Goal: Find specific page/section: Find specific page/section

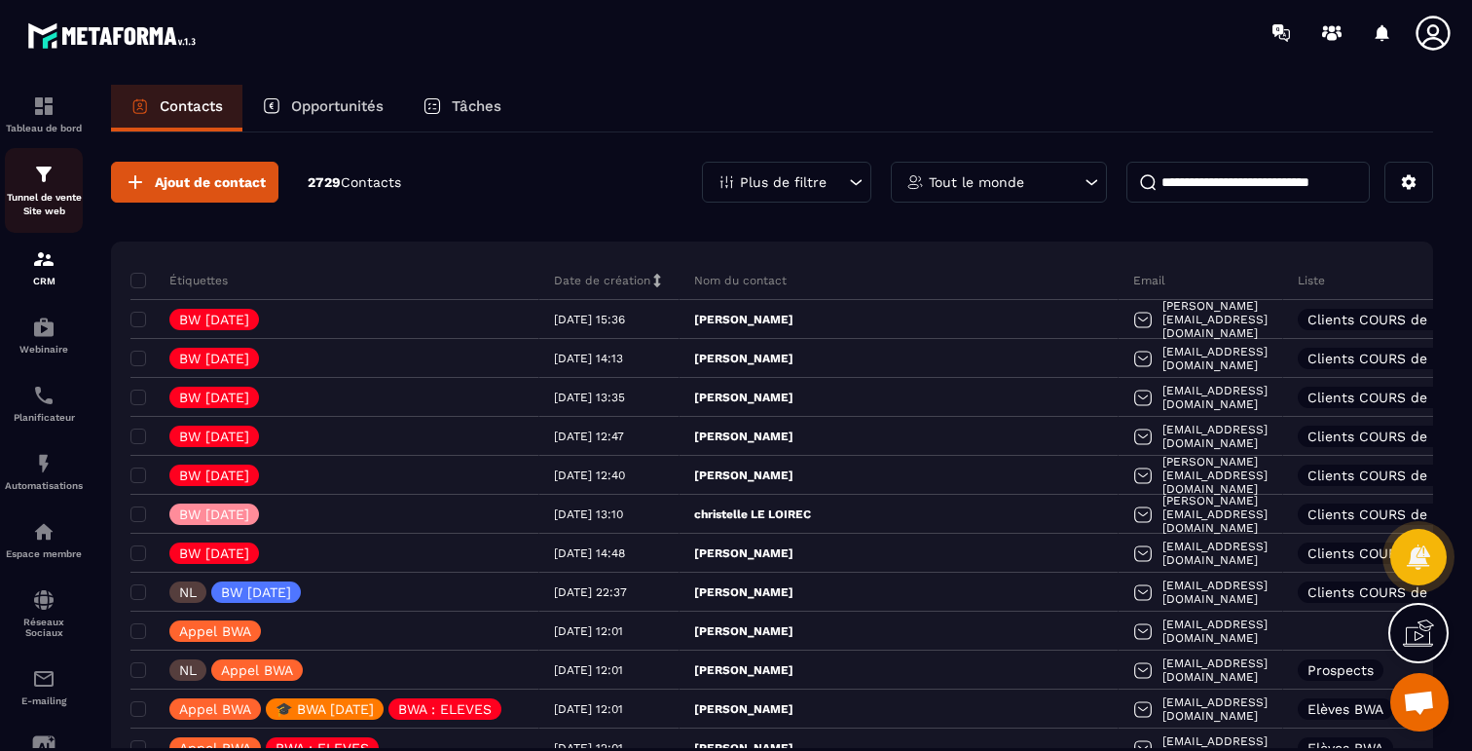
click at [42, 185] on img at bounding box center [43, 174] width 23 height 23
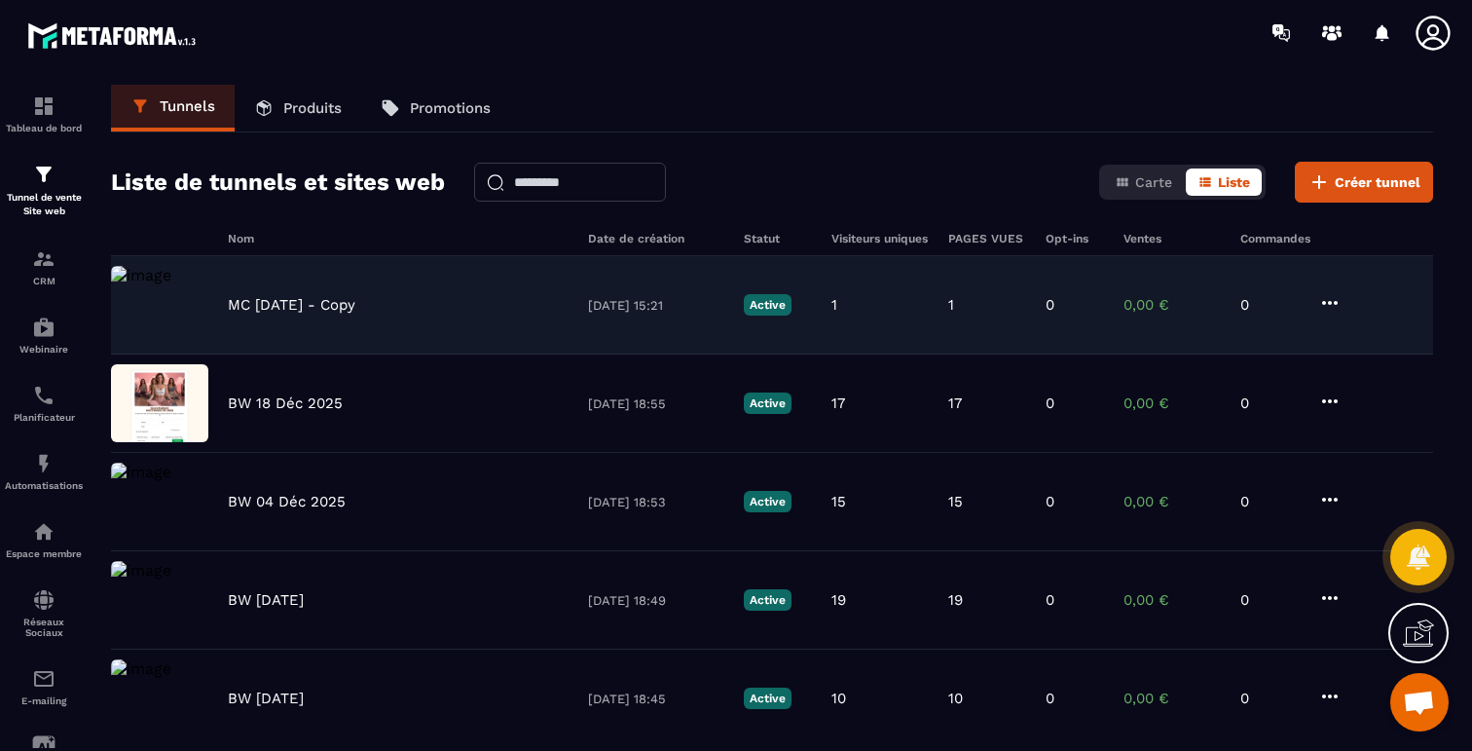
click at [284, 302] on p "MC [DATE] - Copy" at bounding box center [292, 305] width 128 height 18
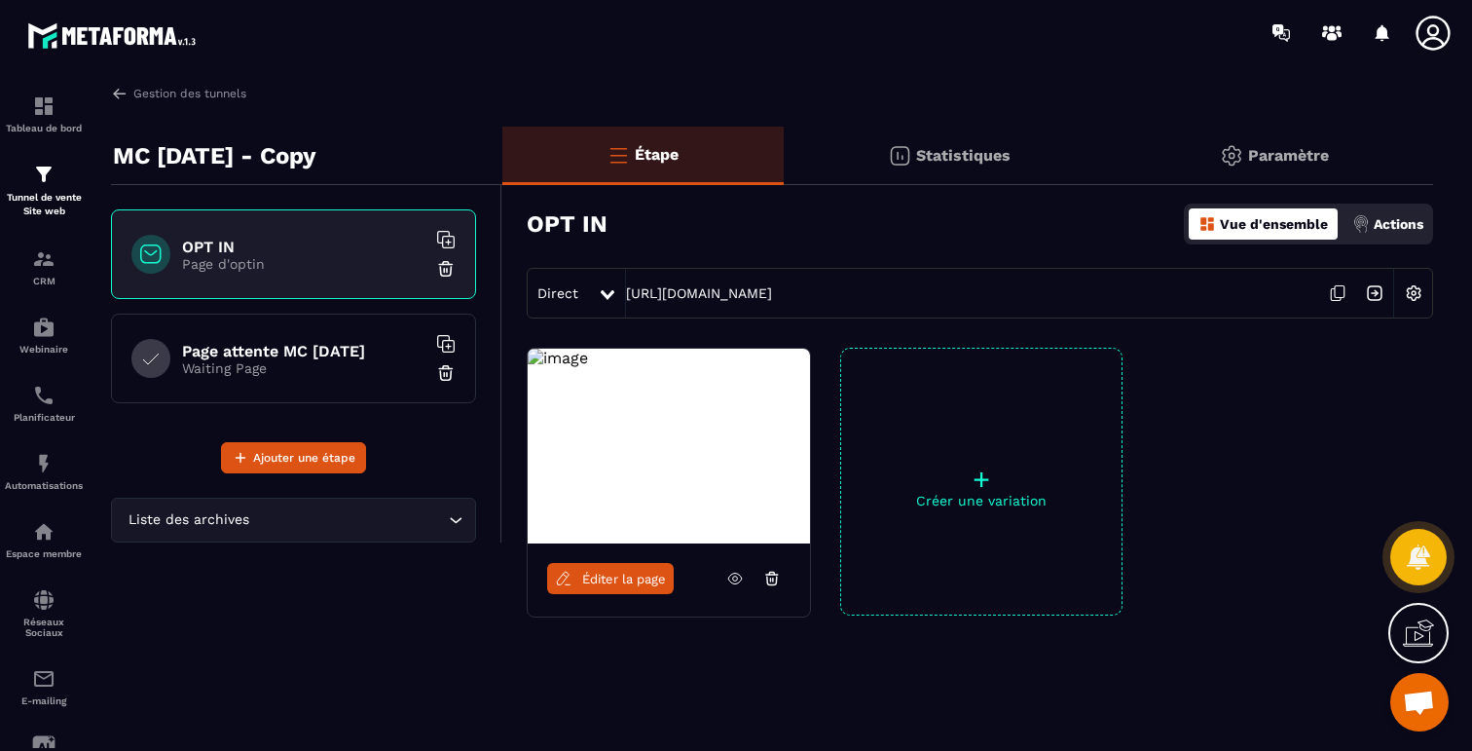
click at [616, 574] on span "Éditer la page" at bounding box center [624, 579] width 84 height 15
